Goal: Task Accomplishment & Management: Use online tool/utility

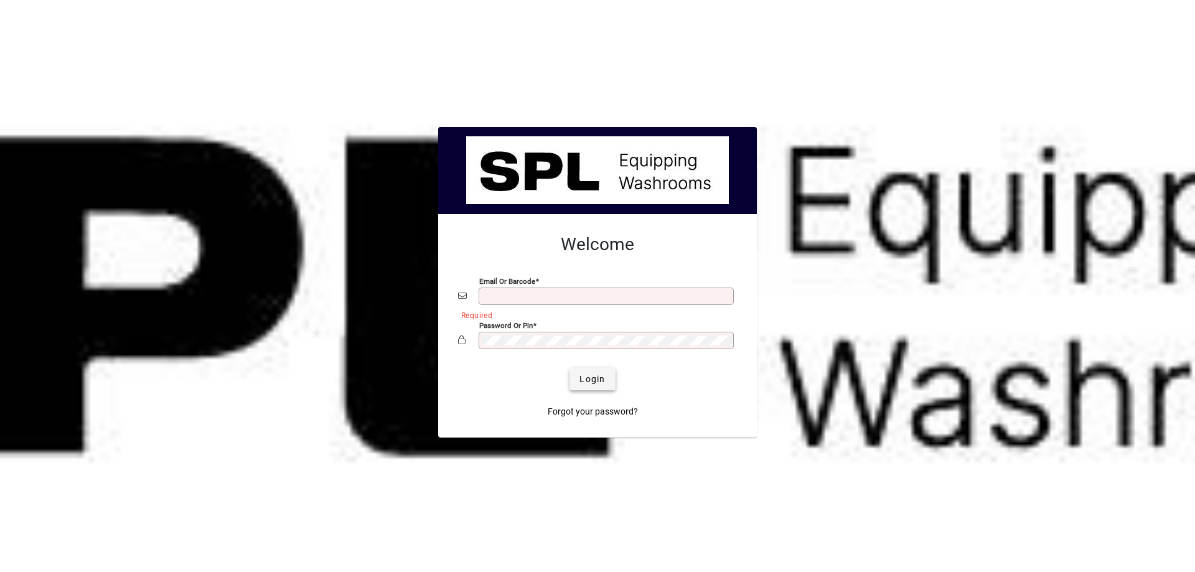
type input "**********"
click at [595, 374] on span "Login" at bounding box center [592, 379] width 26 height 13
